Goal: Information Seeking & Learning: Learn about a topic

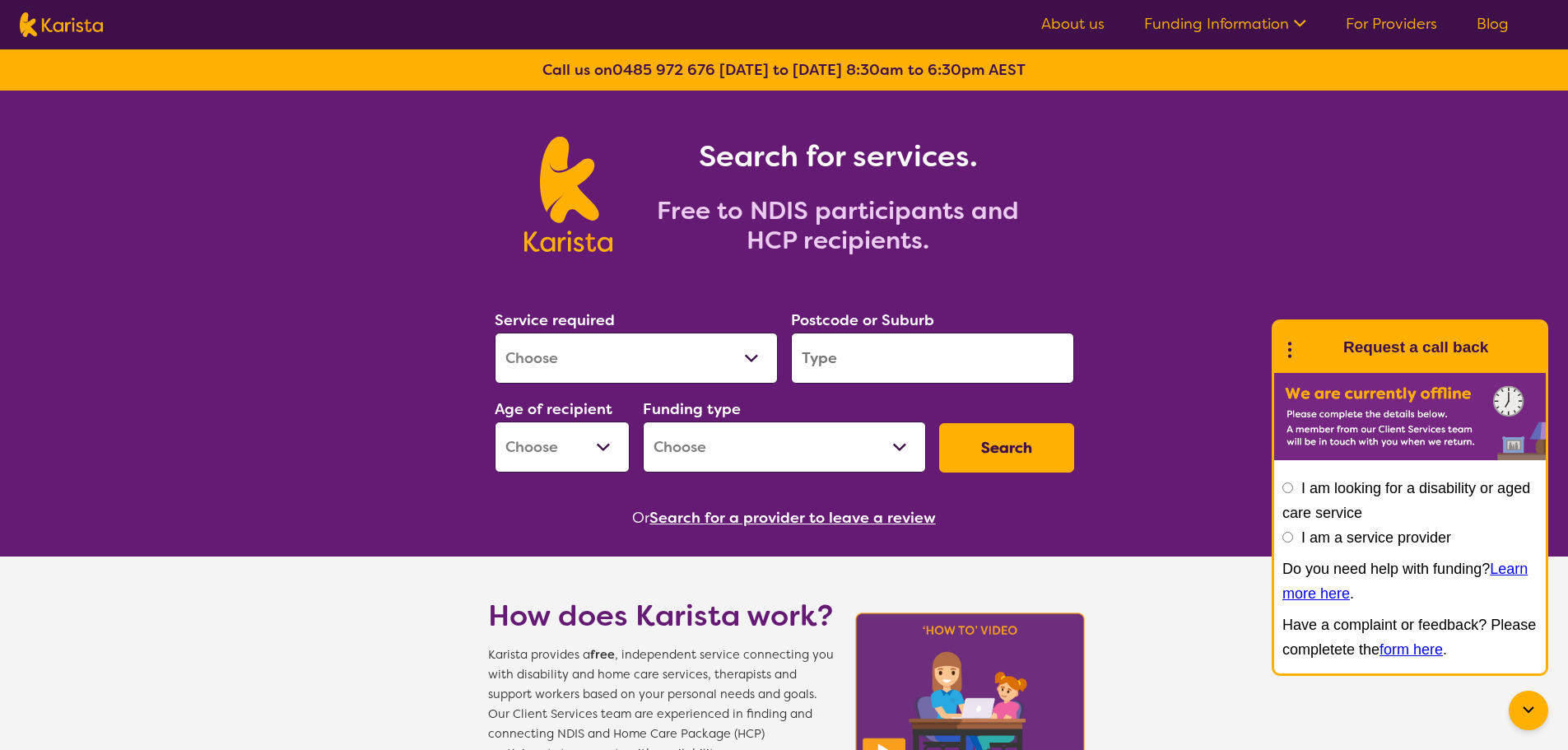
click at [1094, 29] on link "About us" at bounding box center [1072, 23] width 64 height 20
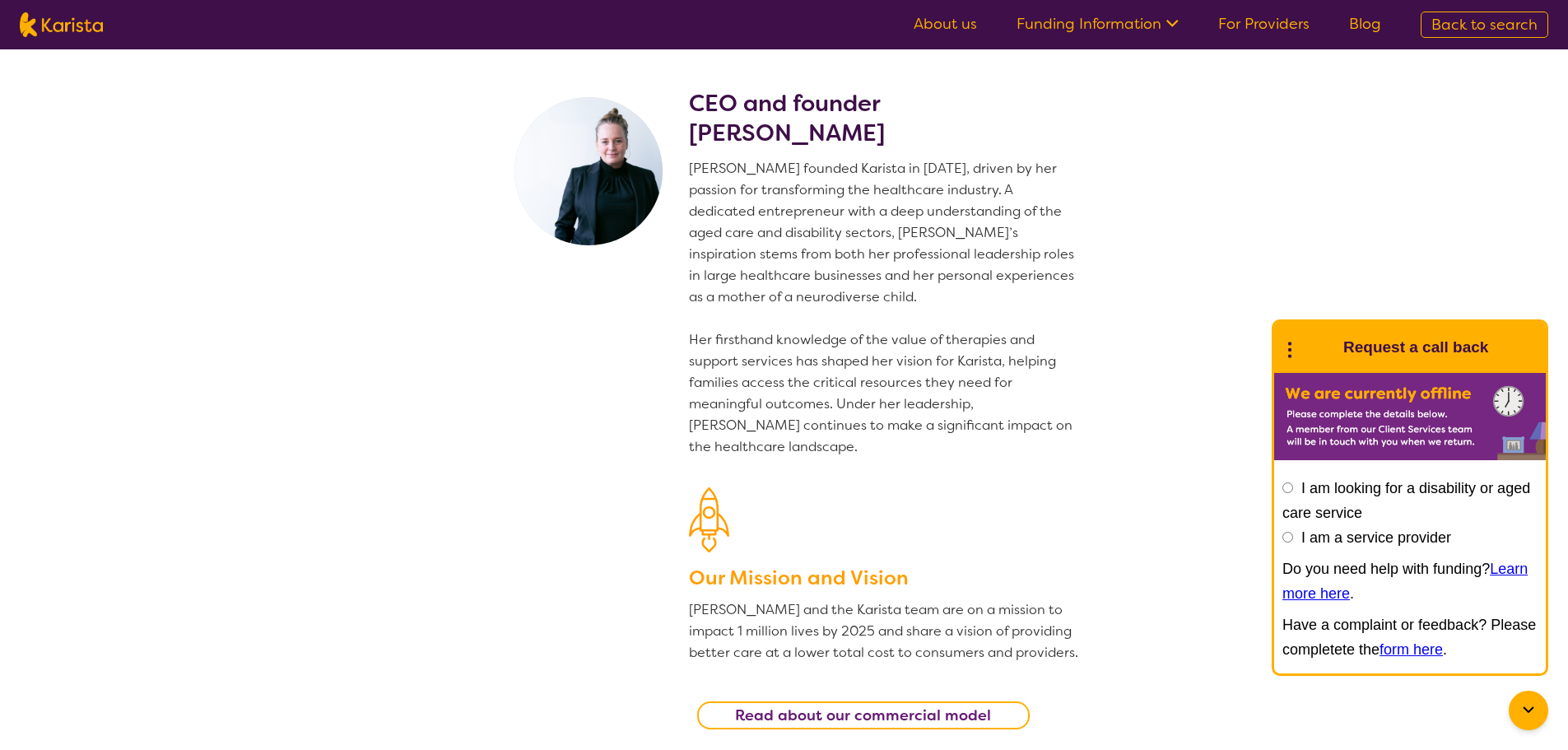
click at [1094, 25] on link "Funding Information" at bounding box center [1097, 23] width 162 height 20
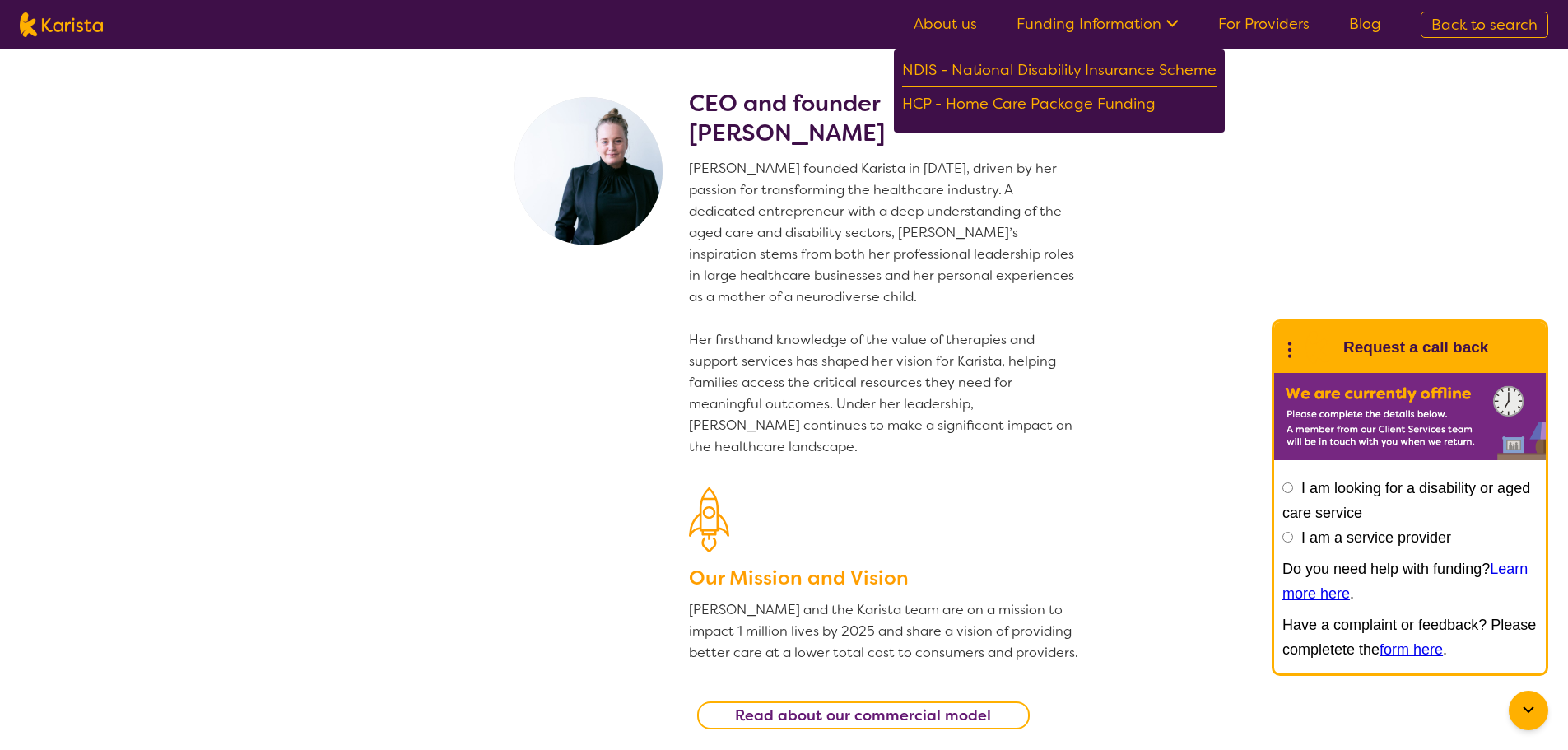
click at [942, 13] on ul "About us Funding Information NDIS - National Disability Insurance Scheme HCP - …" at bounding box center [1148, 25] width 507 height 26
click at [944, 20] on link "About us" at bounding box center [945, 23] width 64 height 20
